Goal: Information Seeking & Learning: Learn about a topic

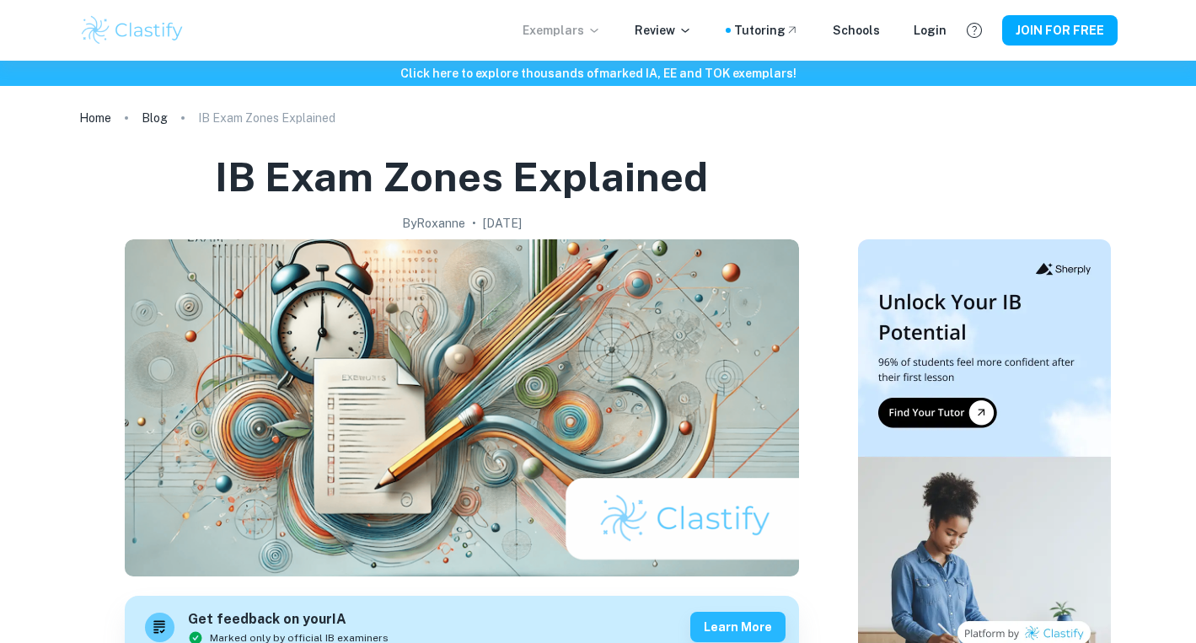
click at [580, 29] on p "Exemplars" at bounding box center [562, 30] width 78 height 19
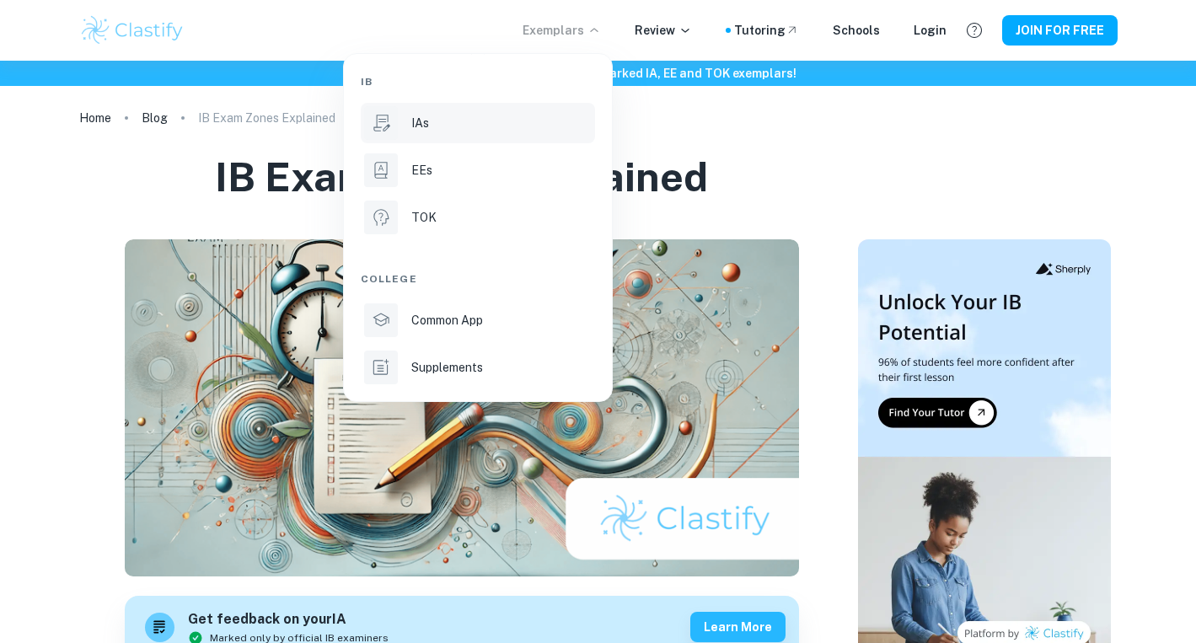
click at [416, 118] on p "IAs" at bounding box center [420, 123] width 18 height 19
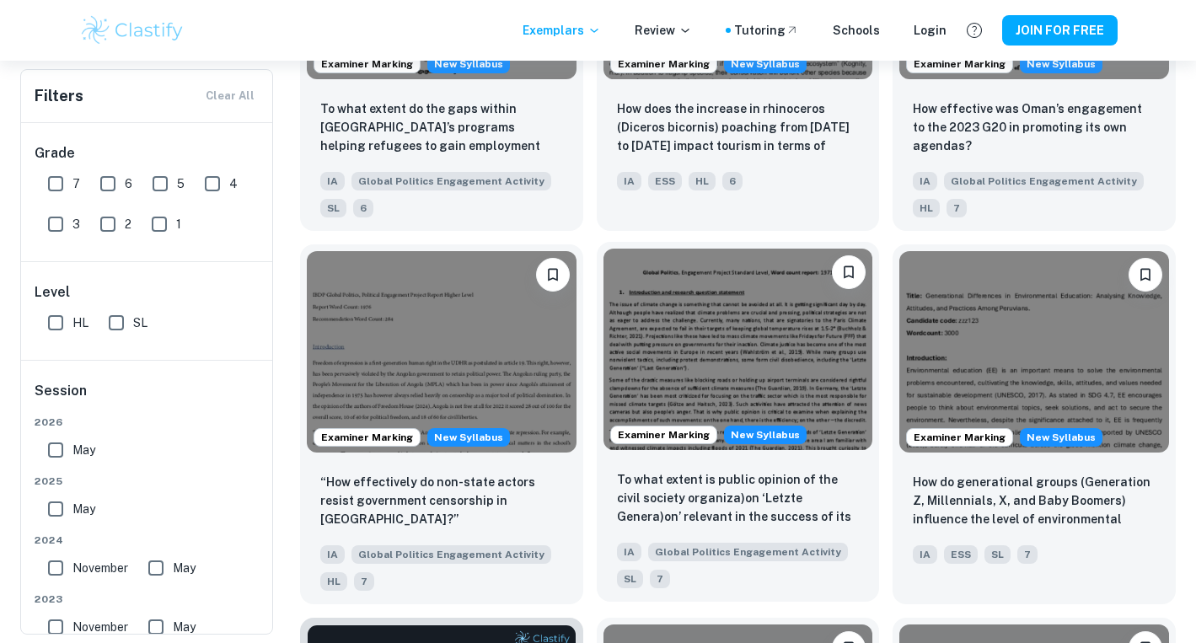
scroll to position [2035, 0]
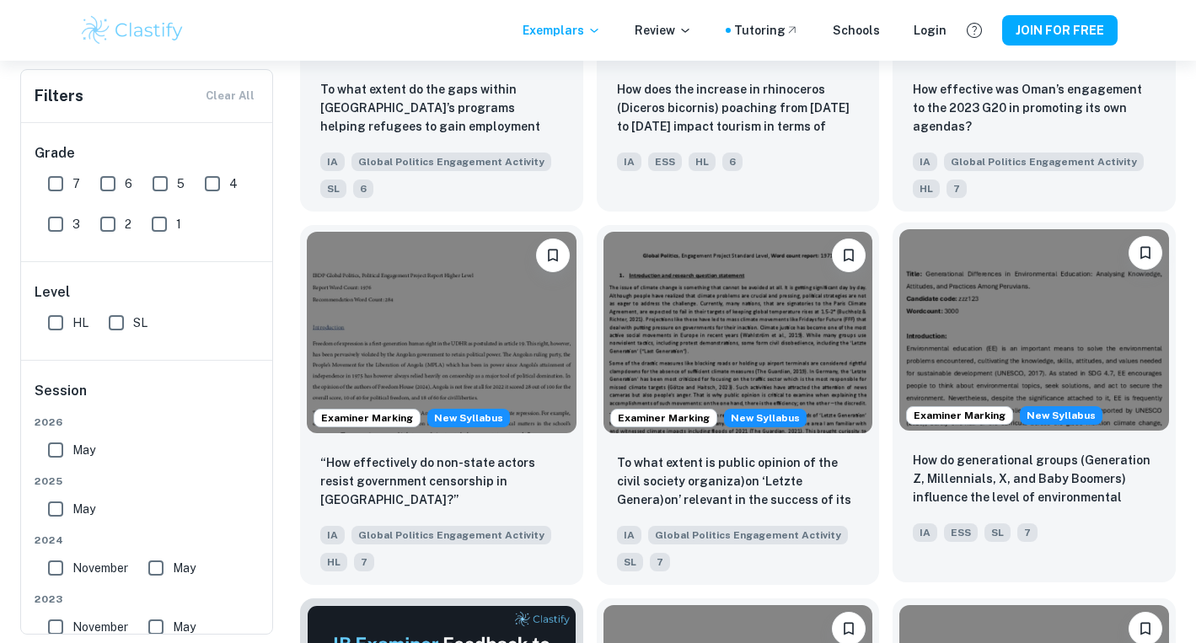
click at [1006, 353] on img at bounding box center [1034, 330] width 270 height 202
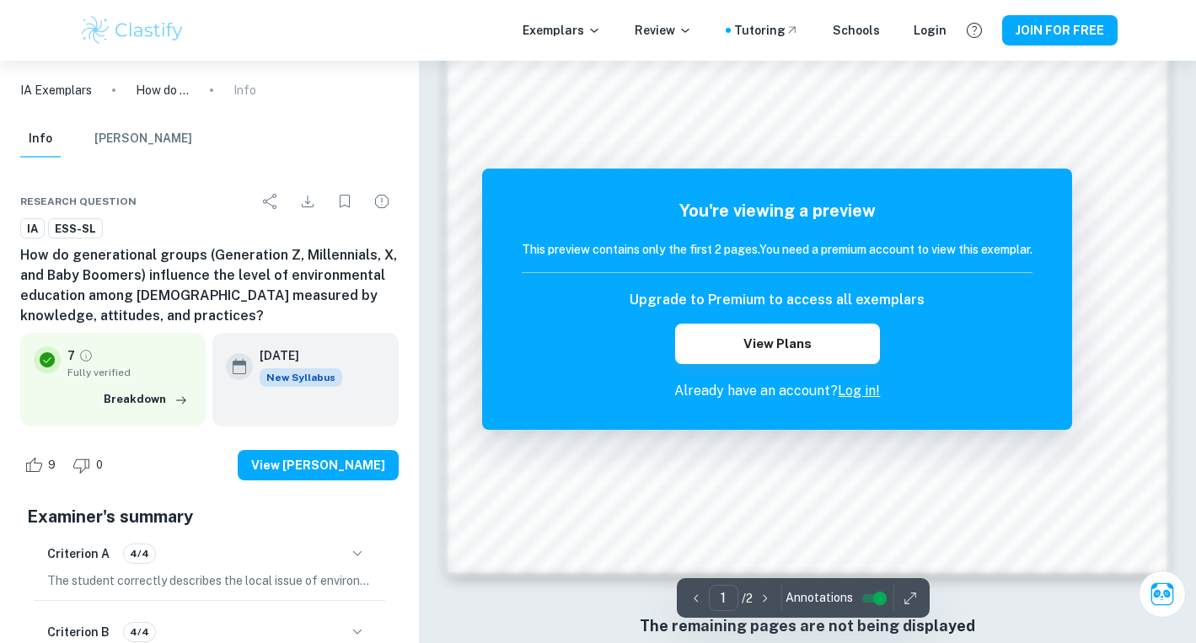
scroll to position [1589, 0]
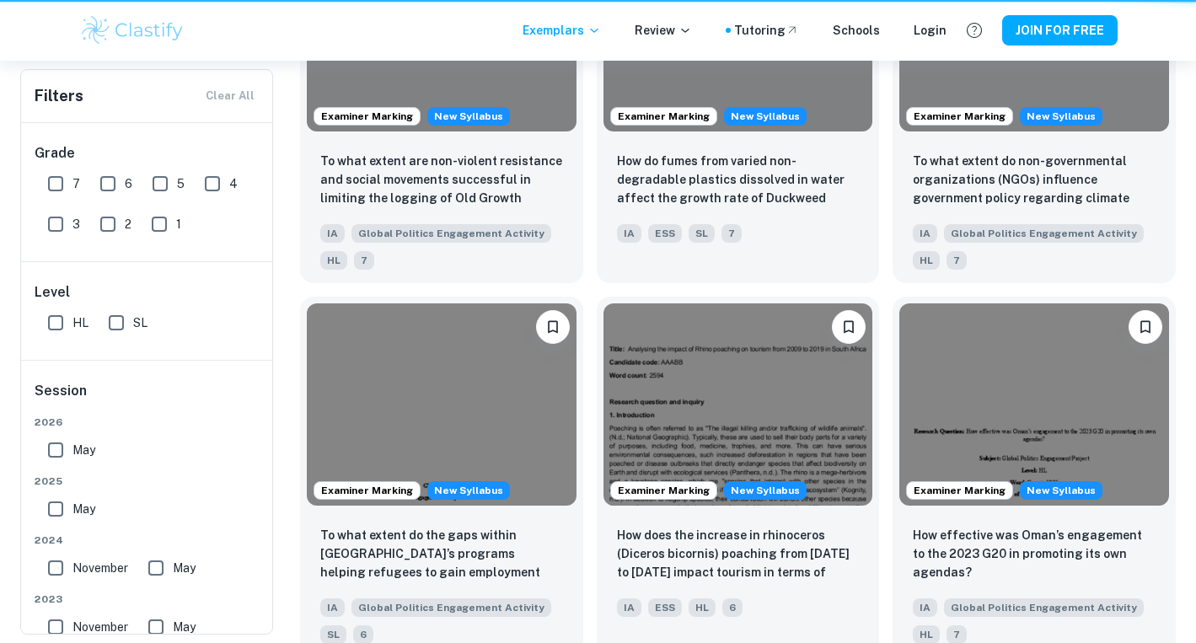
scroll to position [2035, 0]
